Goal: Find specific page/section: Find specific page/section

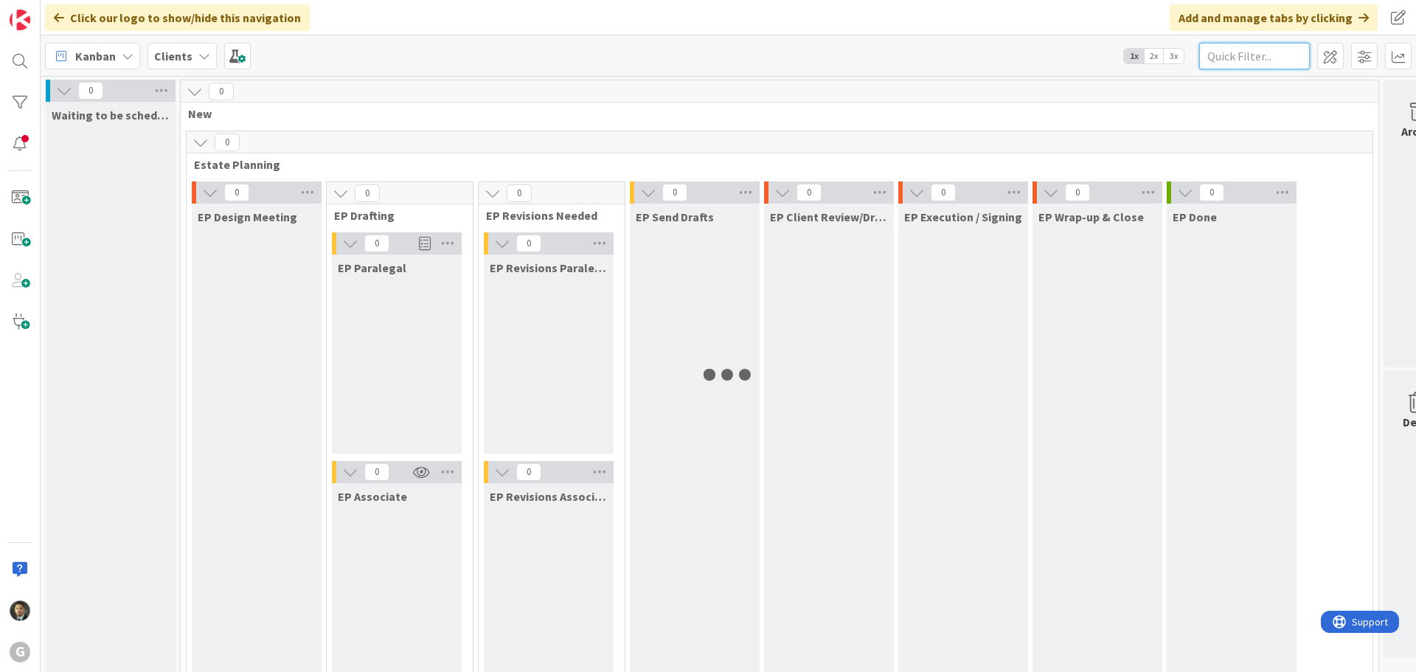
click at [1254, 58] on input "text" at bounding box center [1254, 56] width 111 height 27
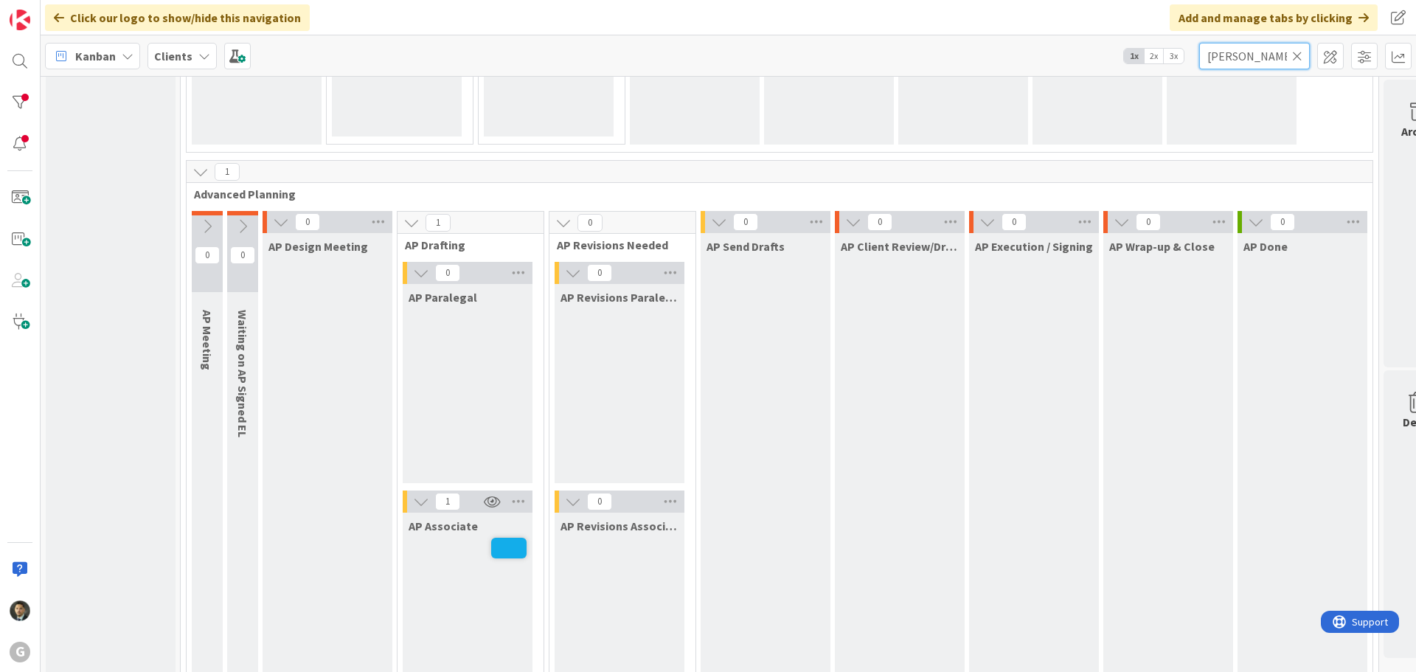
scroll to position [1180, 0]
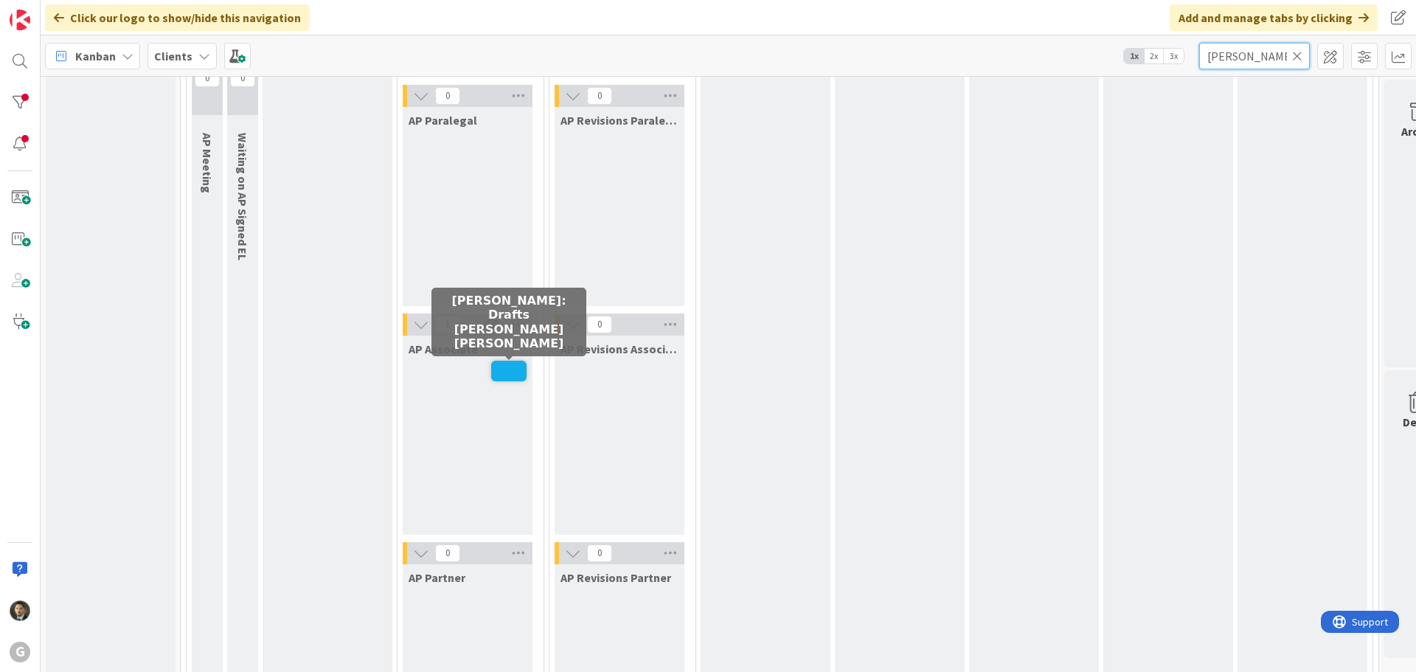
type input "adams"
click at [501, 365] on span at bounding box center [508, 371] width 35 height 21
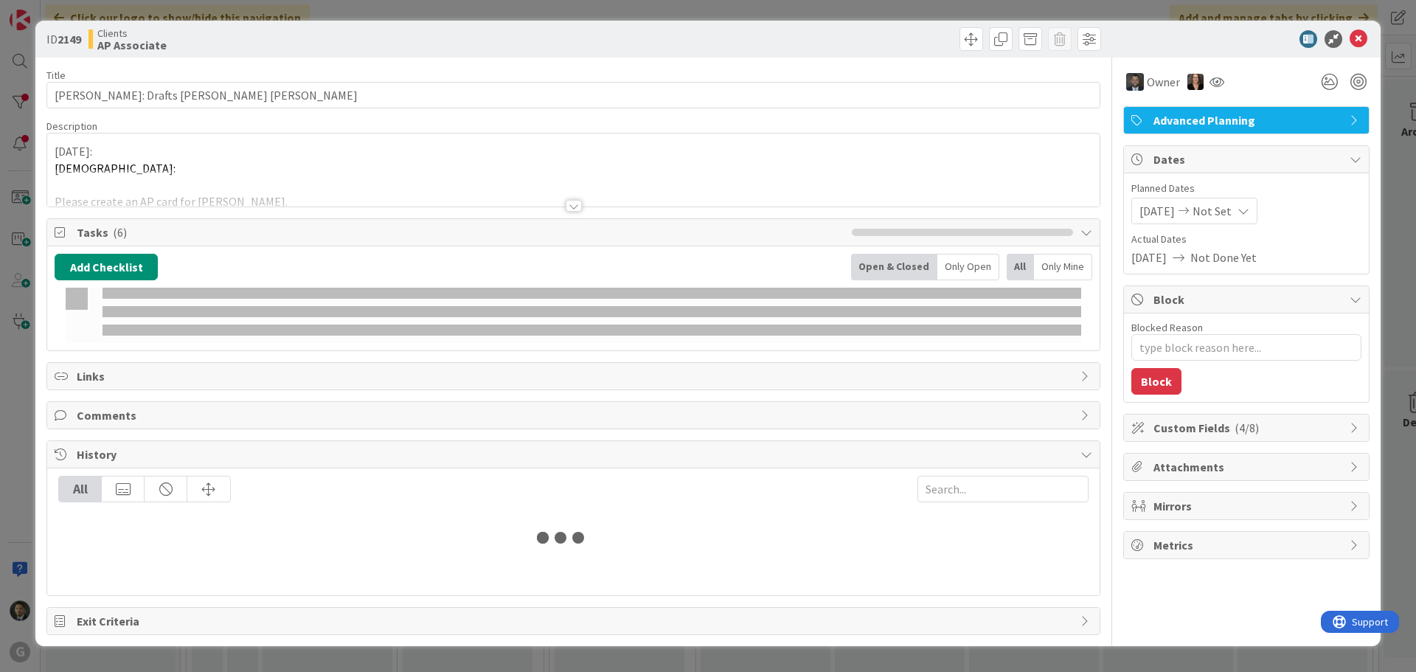
type textarea "x"
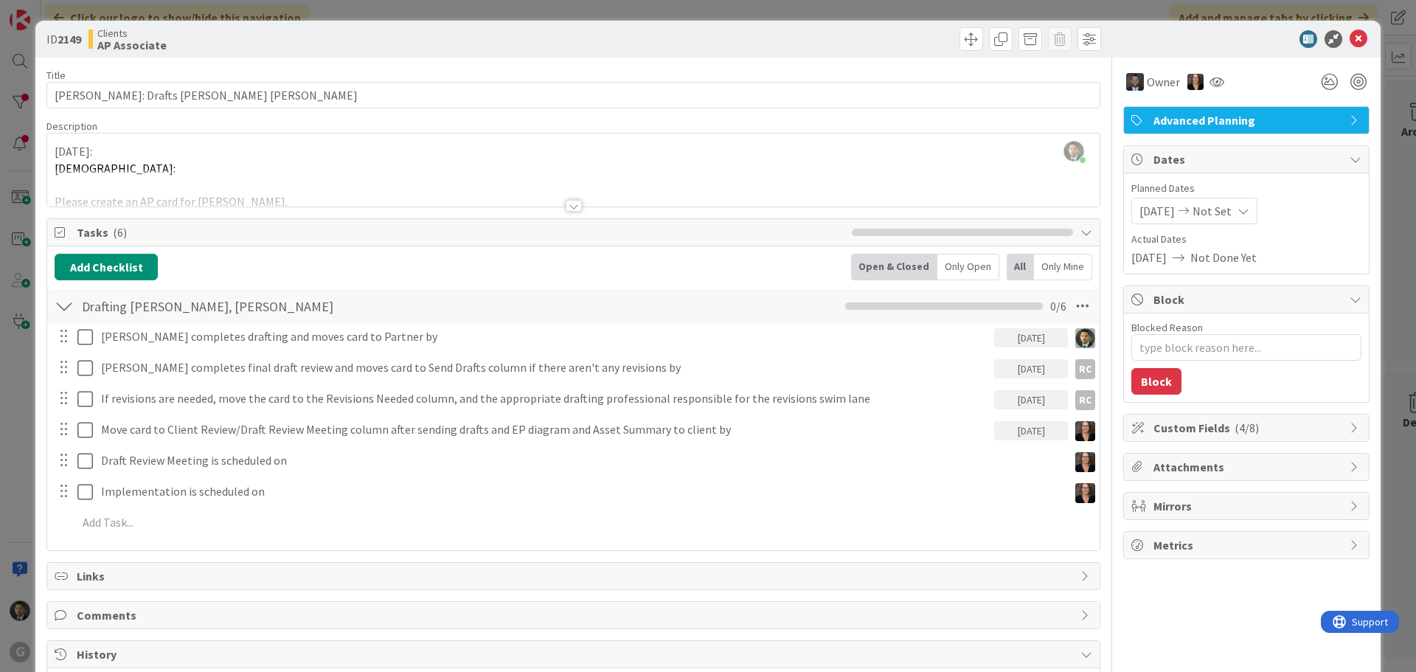
scroll to position [74, 0]
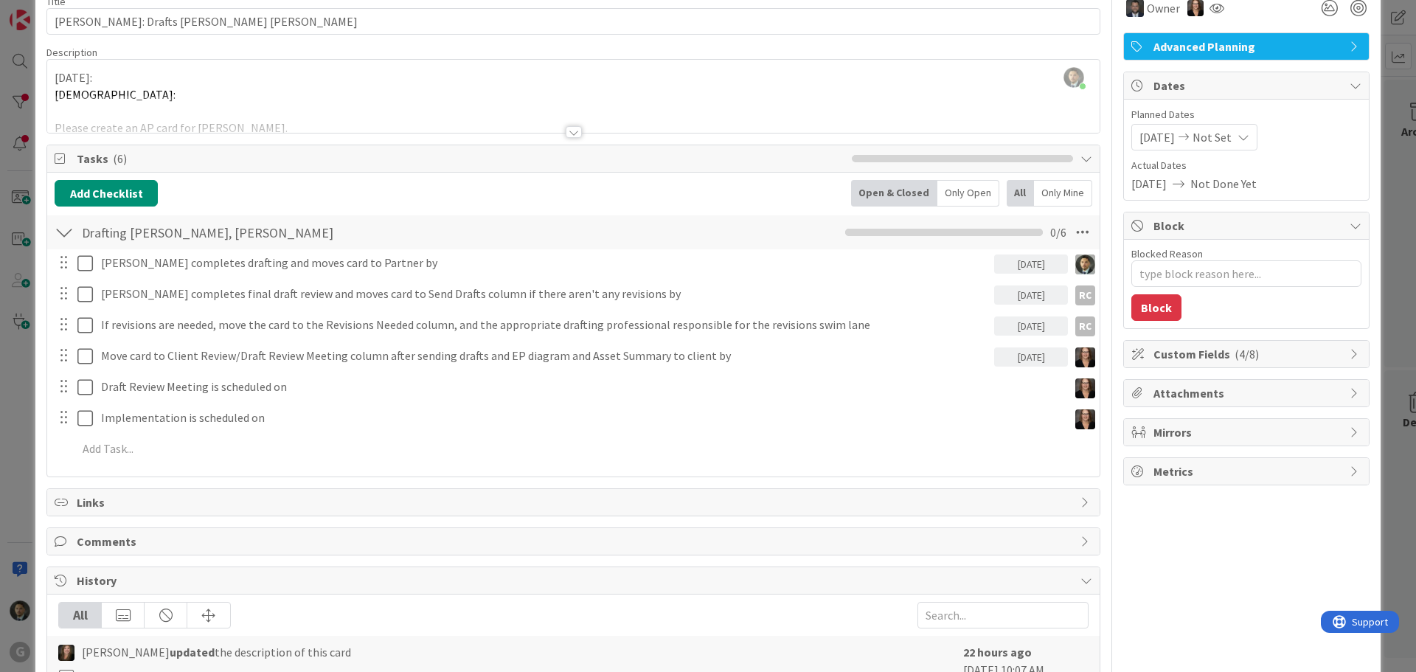
click at [566, 130] on div at bounding box center [574, 132] width 16 height 12
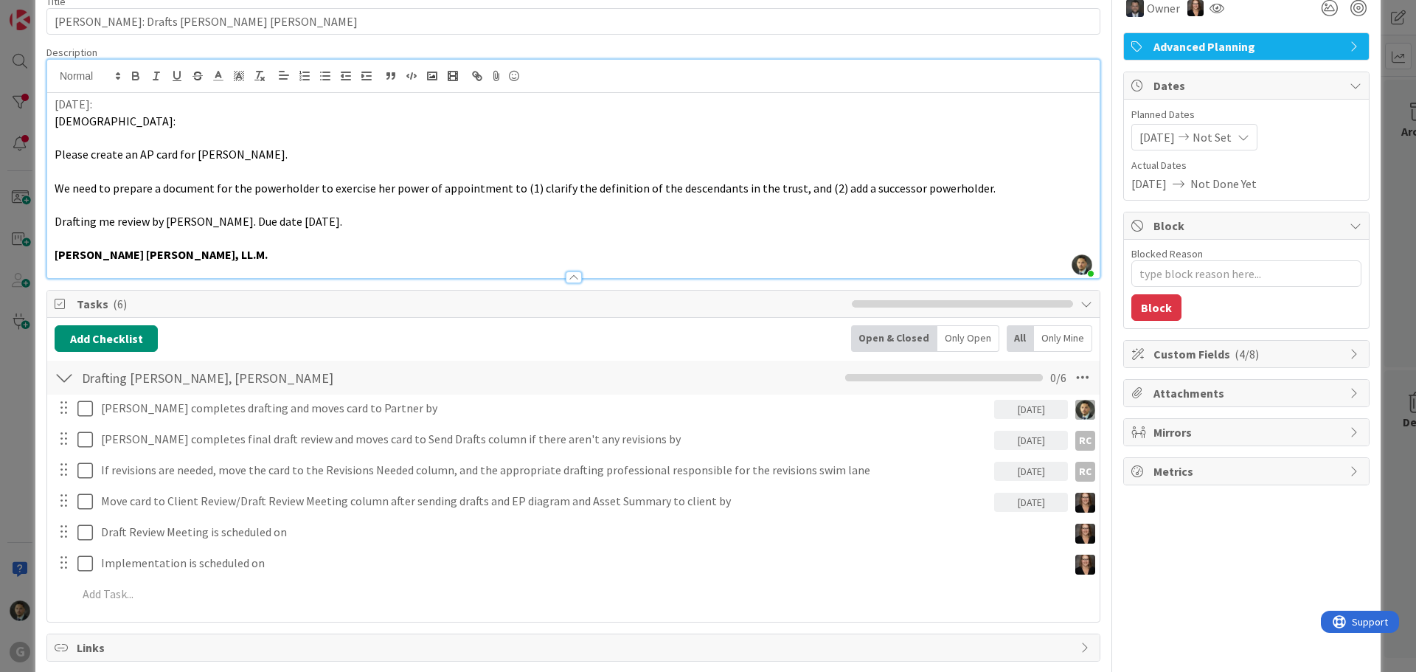
click at [966, 187] on span "We need to prepare a document for the powerholder to exercise her power of appo…" at bounding box center [525, 188] width 941 height 15
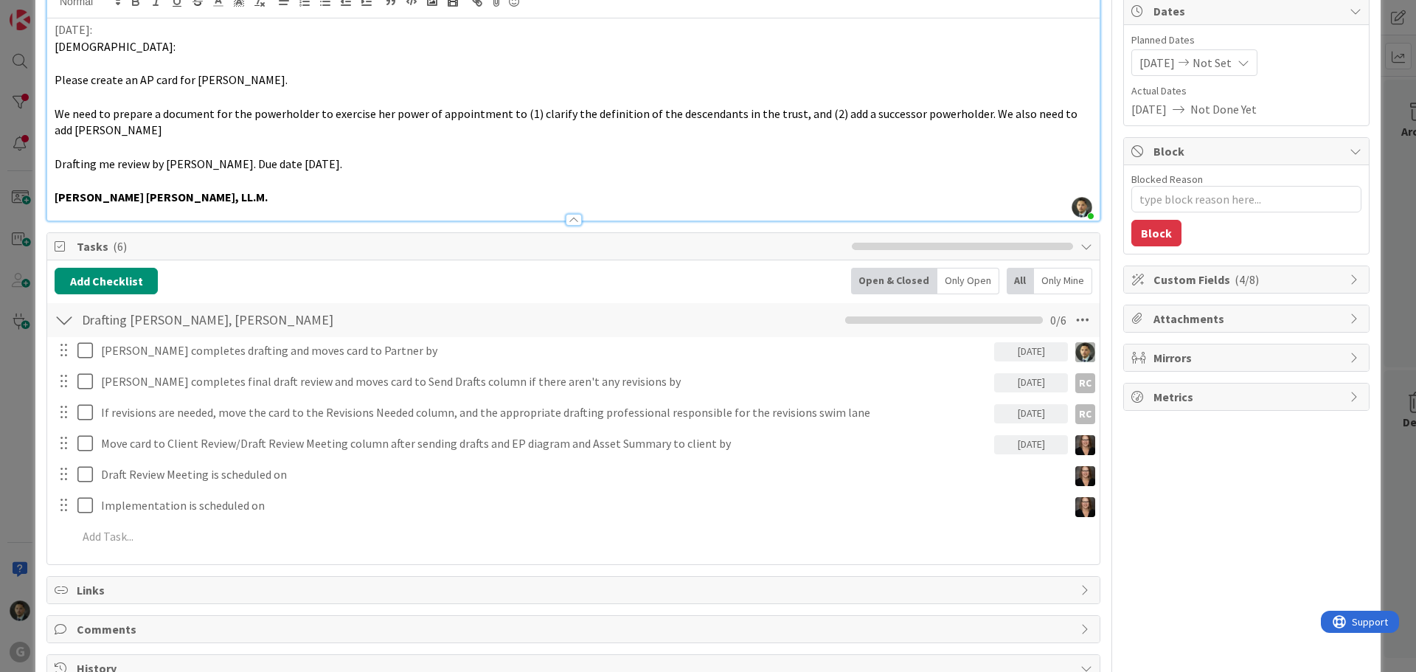
scroll to position [147, 0]
click at [74, 133] on span "We need to prepare a document for the powerholder to exercise her power of appo…" at bounding box center [567, 123] width 1025 height 32
click at [135, 131] on p "We need to prepare a document for the powerholder to exercise her power of appo…" at bounding box center [574, 122] width 1038 height 33
type textarea "x"
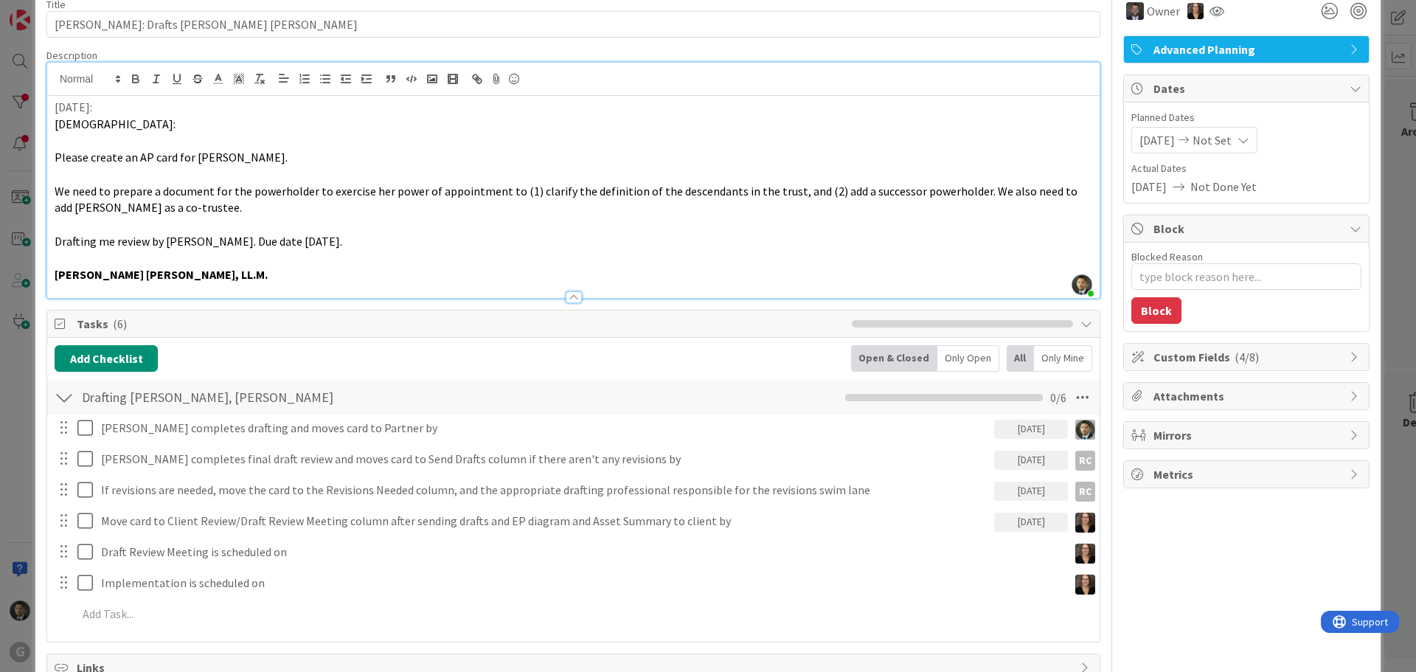
scroll to position [0, 0]
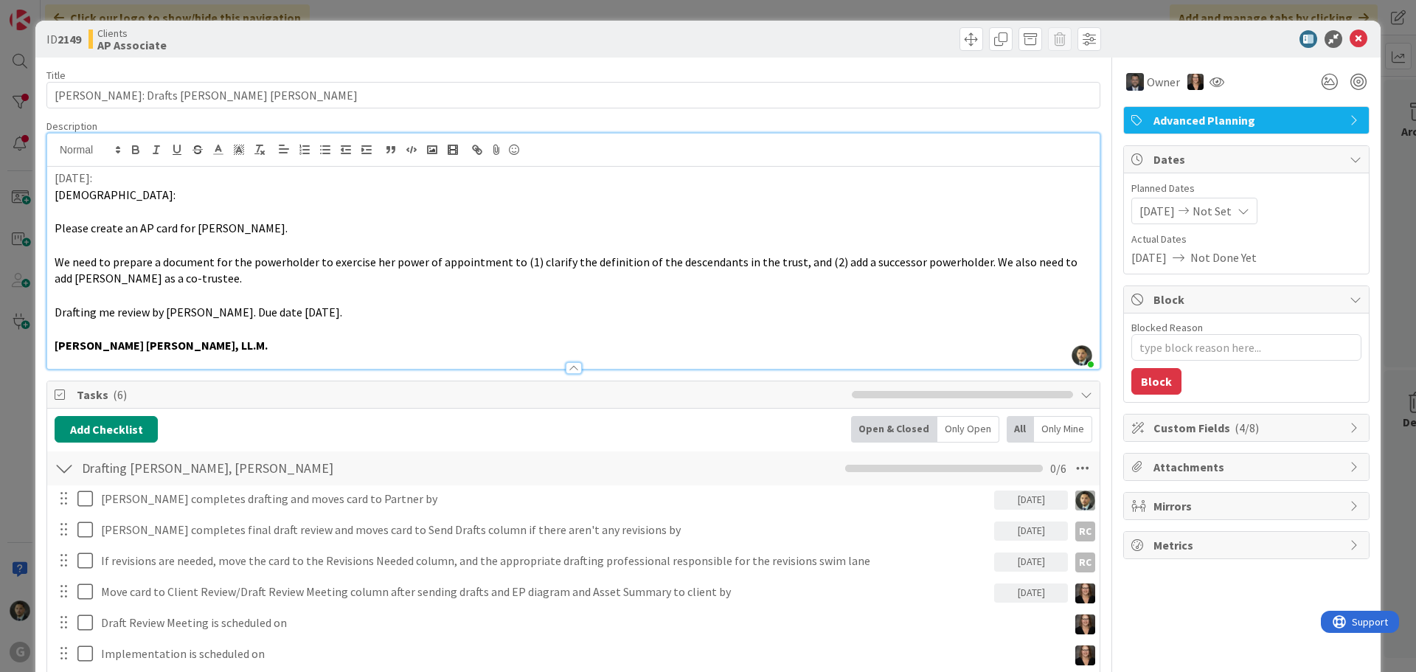
click at [776, 9] on div "ID 2149 Clients AP Associate Title 31 / 128 Adams, Mike: Drafts Chris Bobby Des…" at bounding box center [708, 336] width 1416 height 672
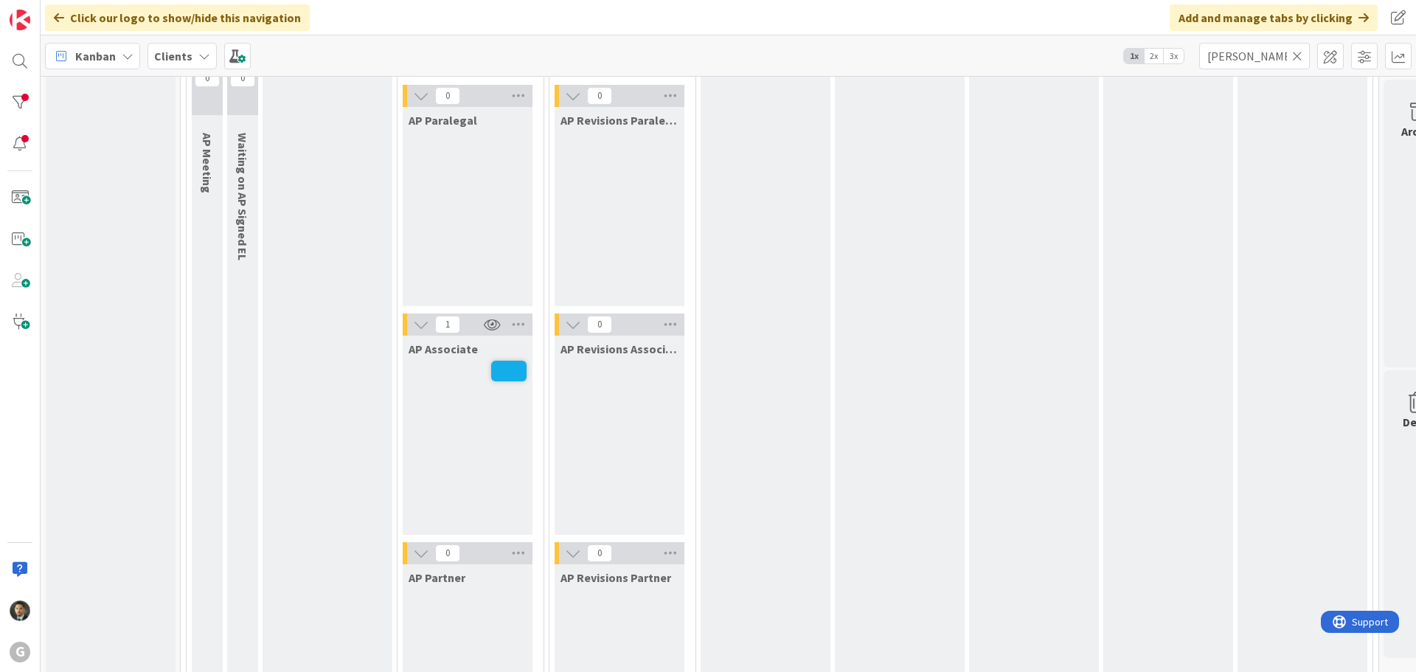
click at [1294, 53] on icon at bounding box center [1297, 55] width 10 height 13
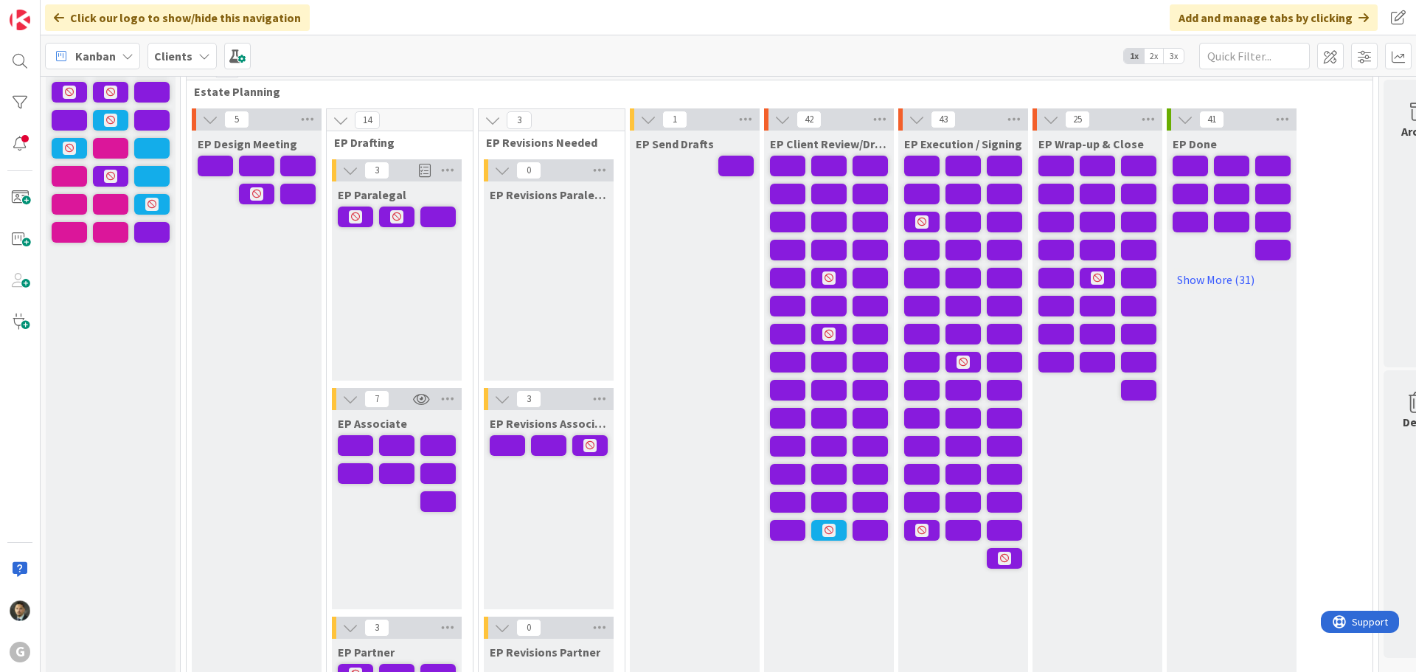
scroll to position [74, 0]
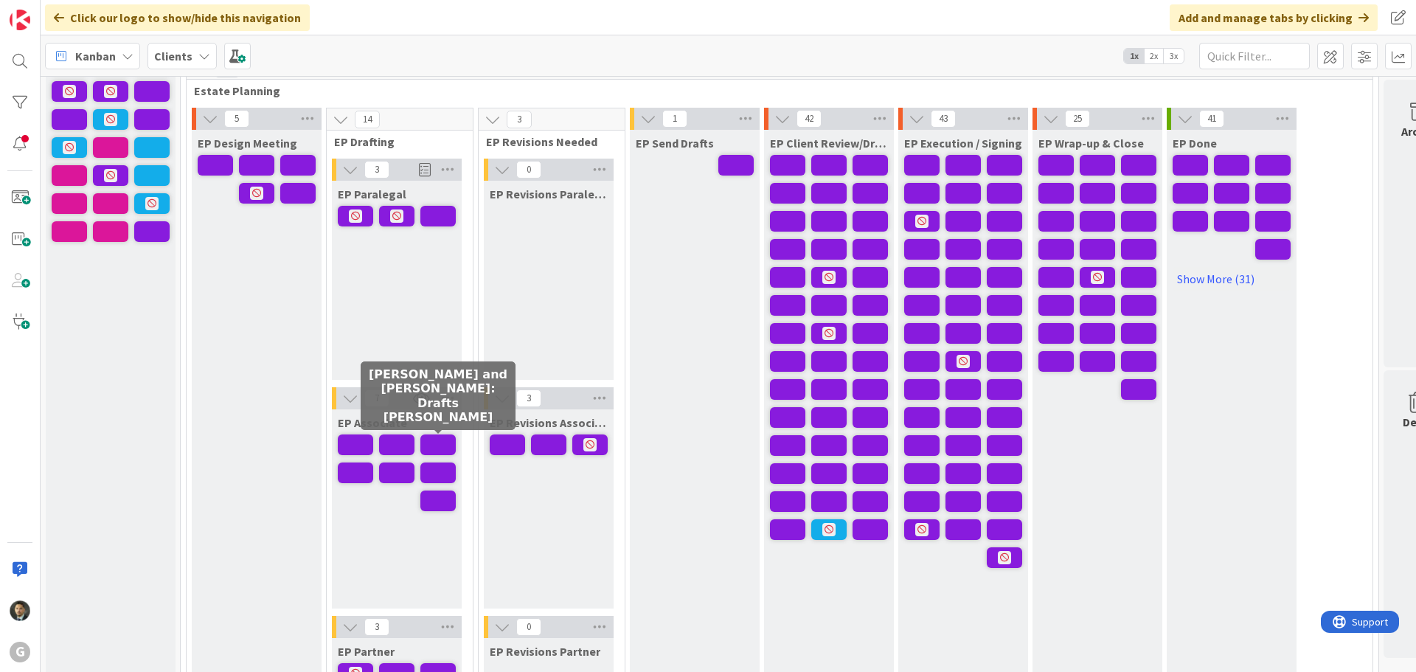
click at [440, 446] on span at bounding box center [437, 444] width 35 height 21
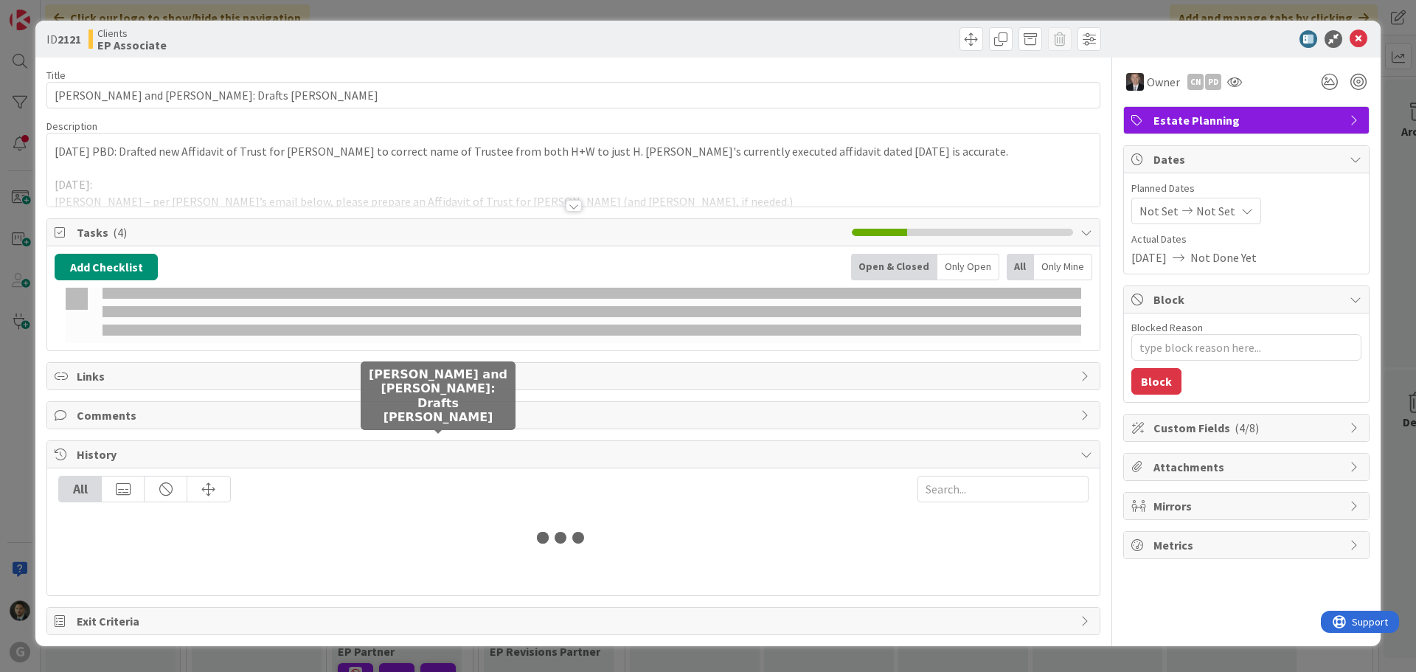
type textarea "x"
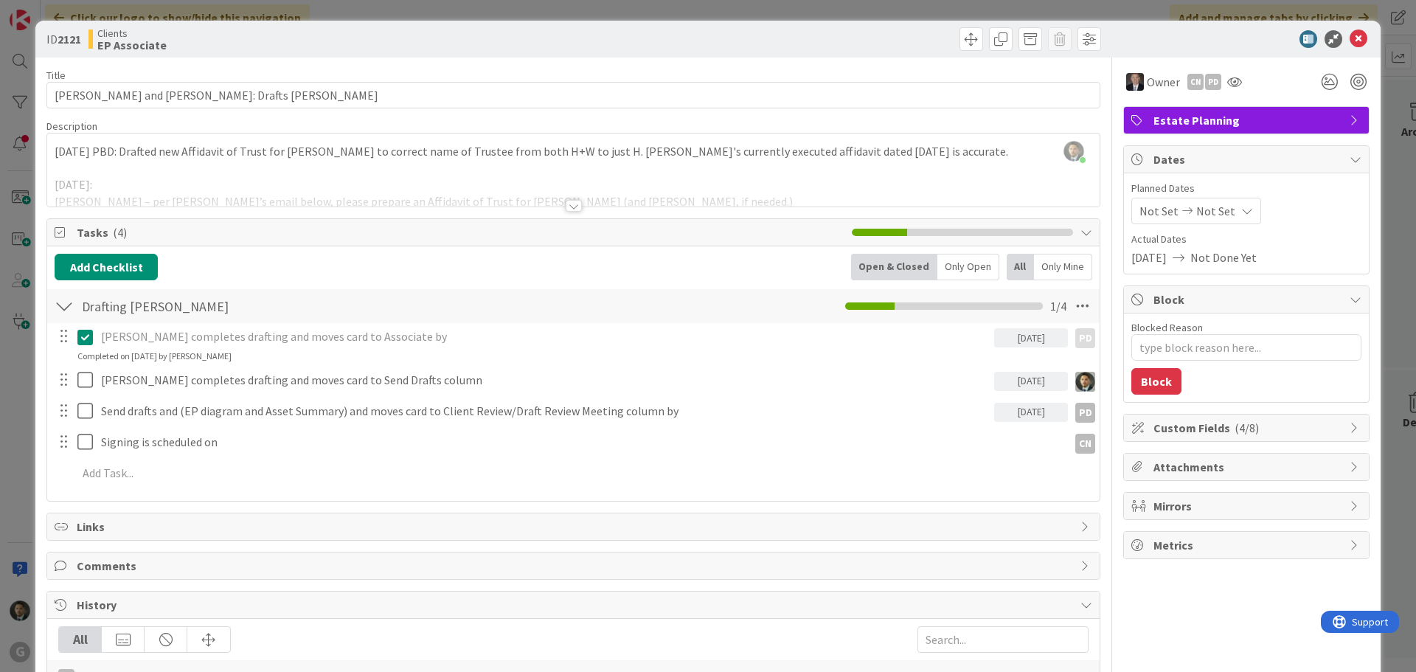
click at [569, 206] on div at bounding box center [574, 206] width 16 height 12
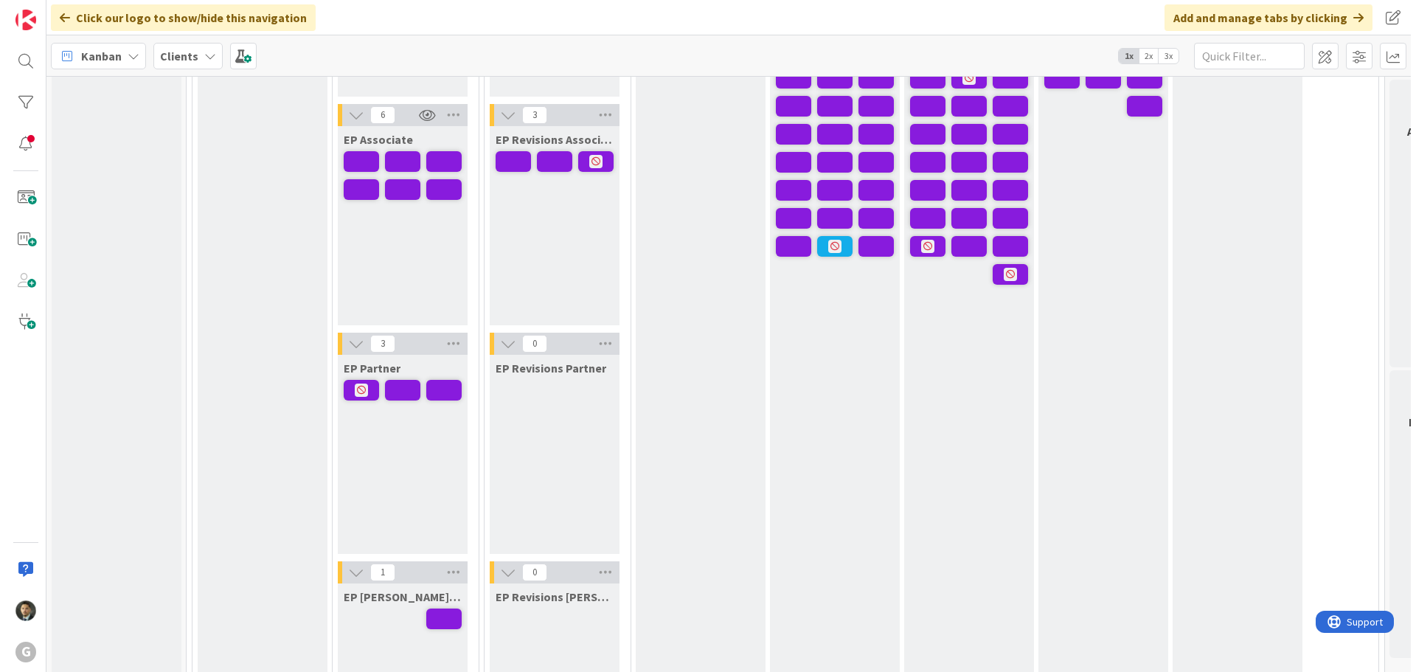
scroll to position [295, 0]
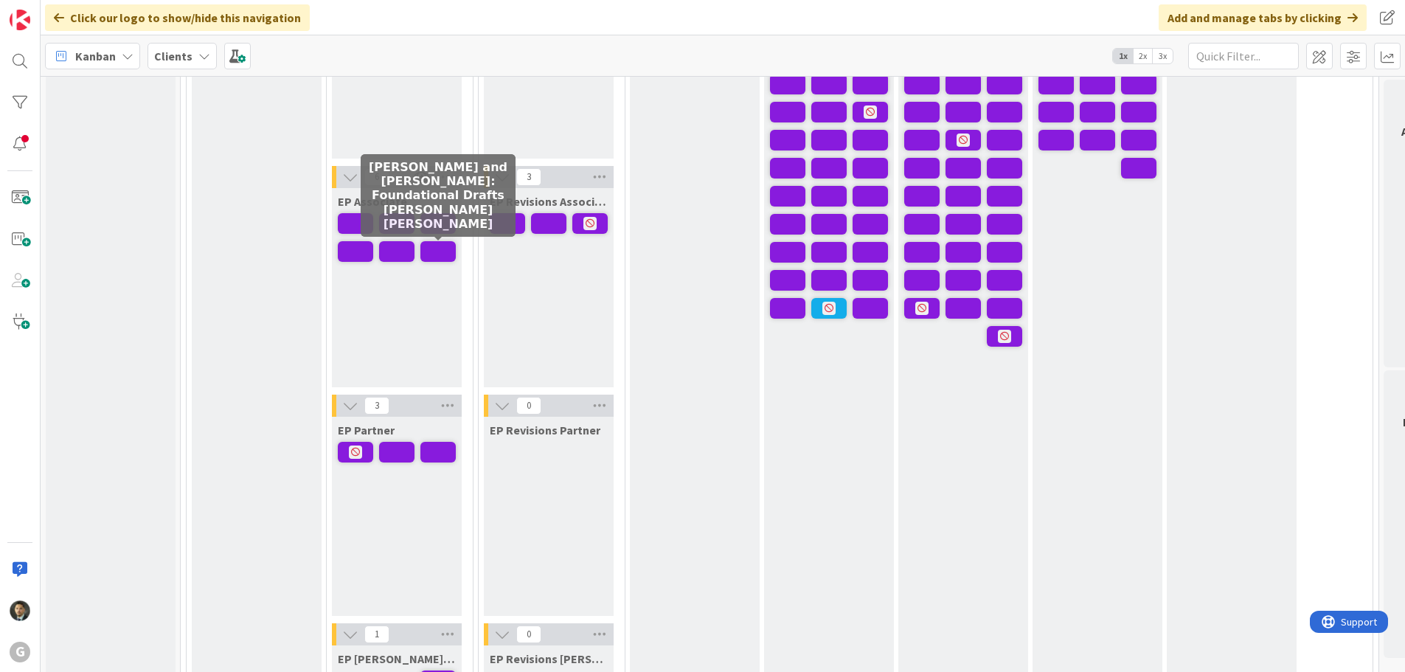
click at [437, 251] on span at bounding box center [437, 251] width 35 height 21
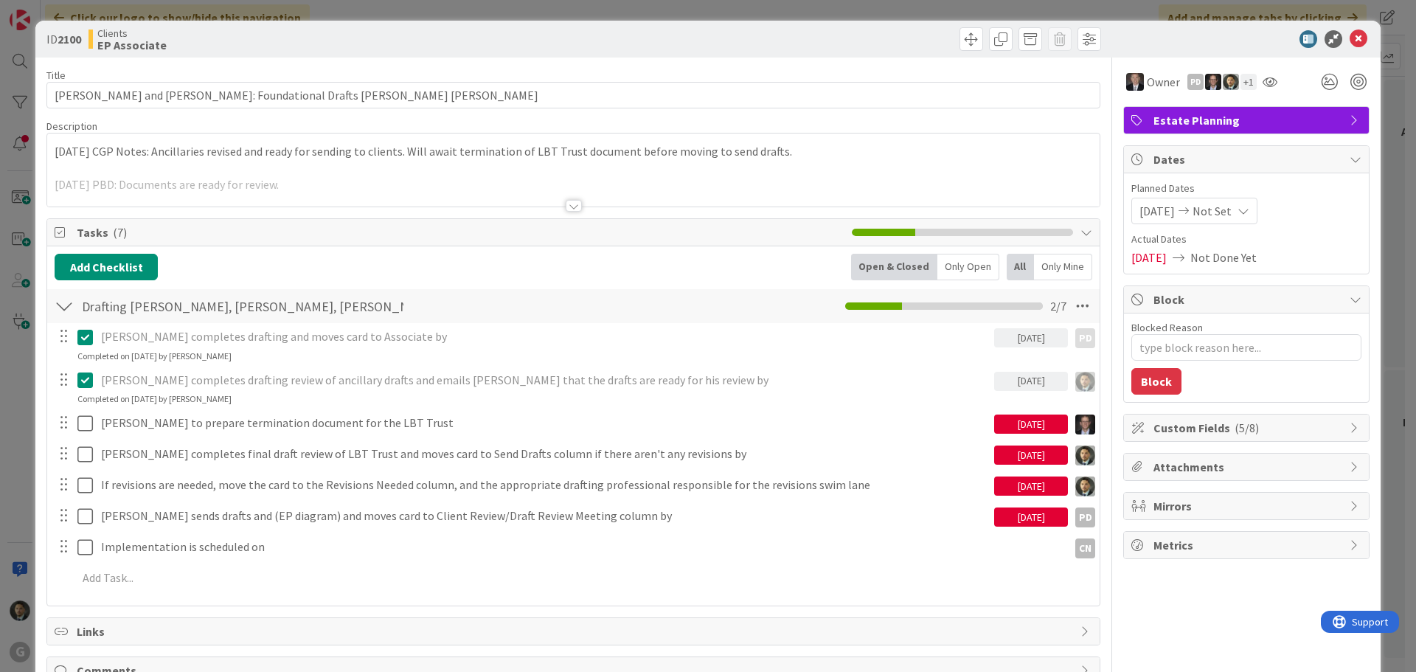
click at [697, 11] on div "ID 2100 Clients EP Associate Title 57 / 128 [PERSON_NAME] and [PERSON_NAME]: Fo…" at bounding box center [708, 336] width 1416 height 672
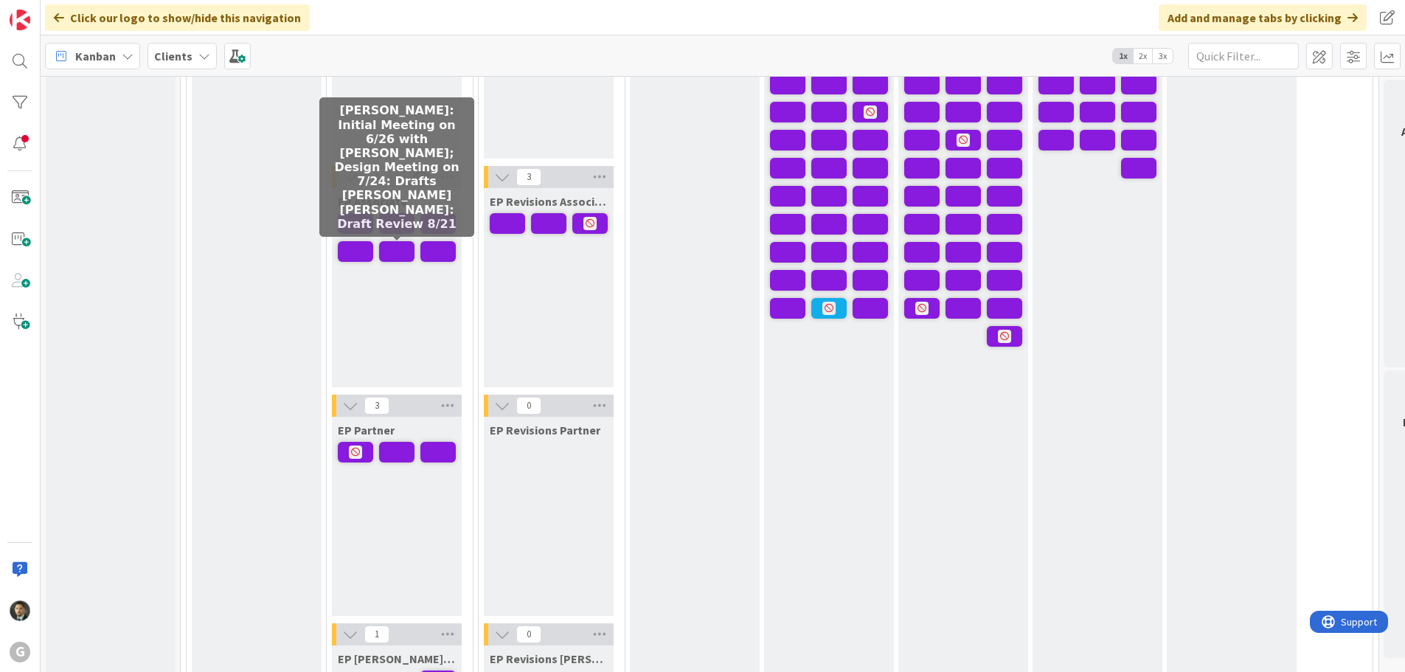
click at [401, 247] on span at bounding box center [396, 251] width 35 height 21
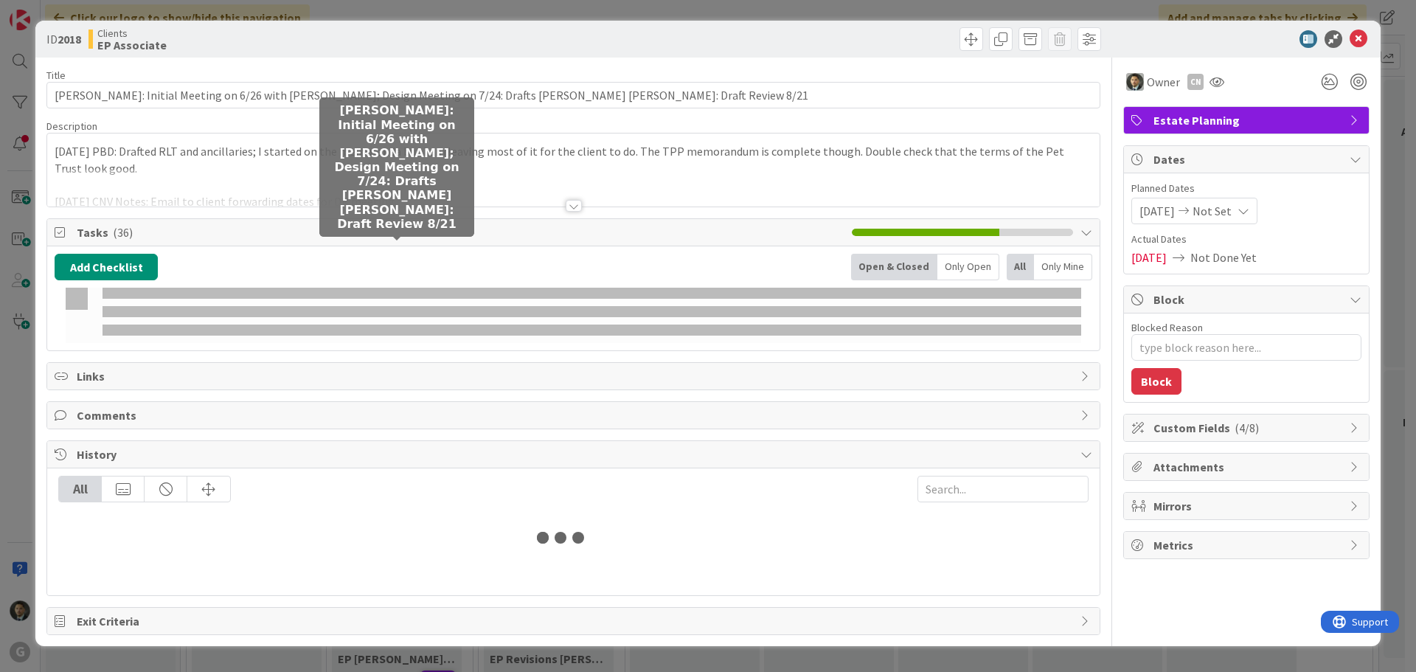
type textarea "x"
